Goal: Check status: Check status

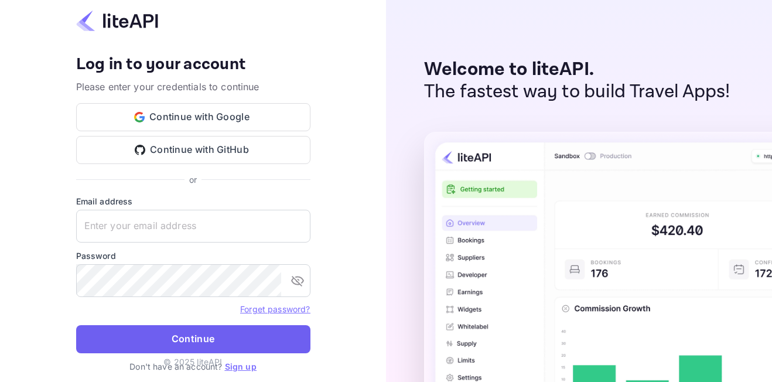
type input "[EMAIL_ADDRESS][DOMAIN_NAME]"
click at [195, 329] on button "Continue" at bounding box center [193, 339] width 234 height 28
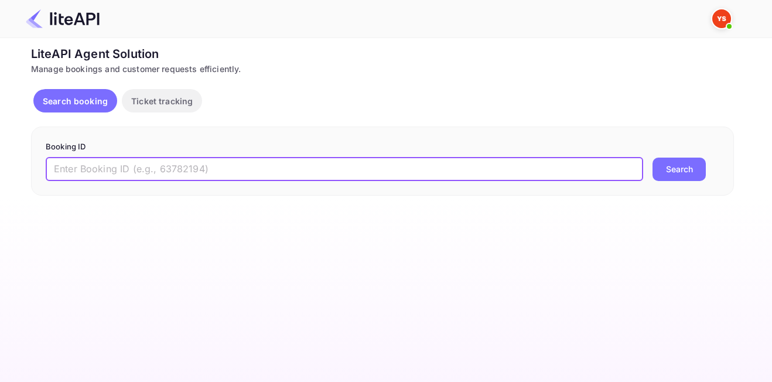
click at [179, 161] on input "text" at bounding box center [344, 169] width 597 height 23
paste input "8850876"
type input "8850876"
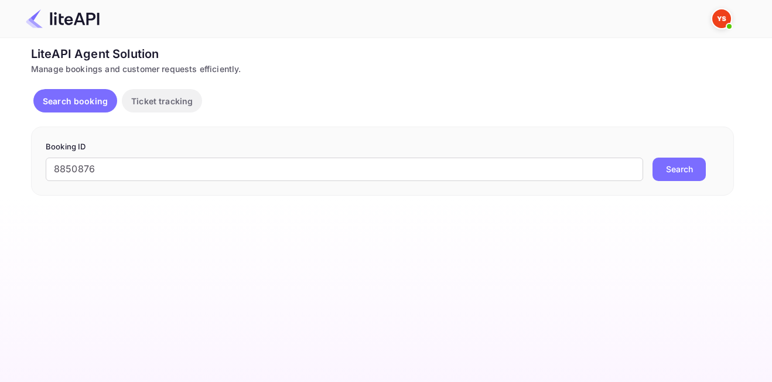
click at [672, 169] on button "Search" at bounding box center [678, 169] width 53 height 23
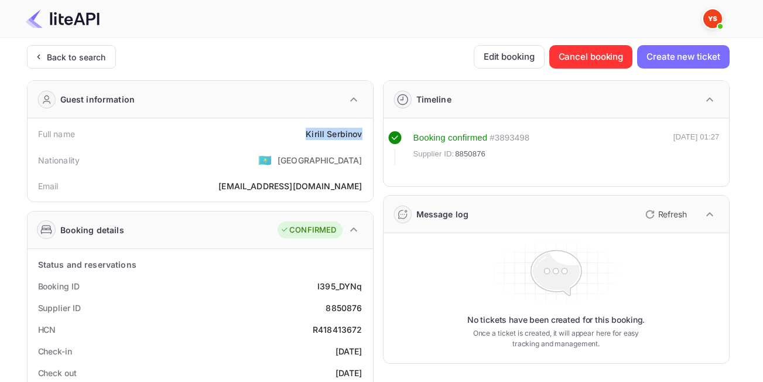
drag, startPoint x: 303, startPoint y: 132, endPoint x: 362, endPoint y: 136, distance: 59.3
click at [362, 136] on div "Full name [PERSON_NAME]" at bounding box center [200, 134] width 336 height 22
copy div "[PERSON_NAME]"
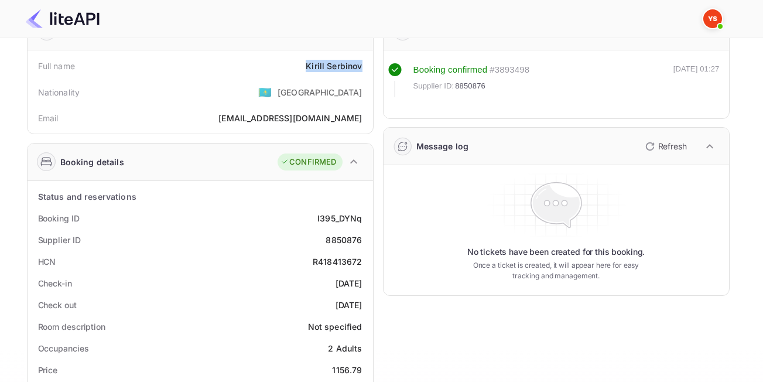
scroll to position [176, 0]
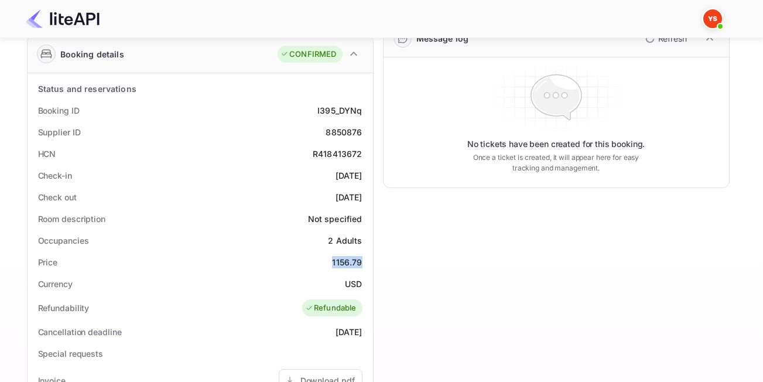
drag, startPoint x: 344, startPoint y: 262, endPoint x: 361, endPoint y: 264, distance: 16.5
click at [361, 264] on div "Price 1156.79" at bounding box center [200, 262] width 336 height 22
copy div "1156.79"
